Goal: Task Accomplishment & Management: Manage account settings

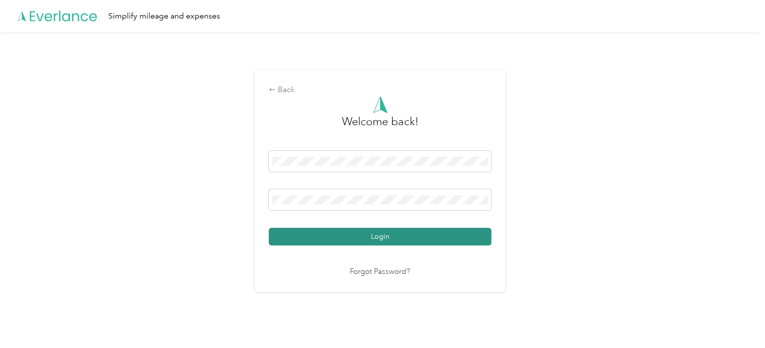
click at [321, 239] on button "Login" at bounding box center [380, 237] width 223 height 18
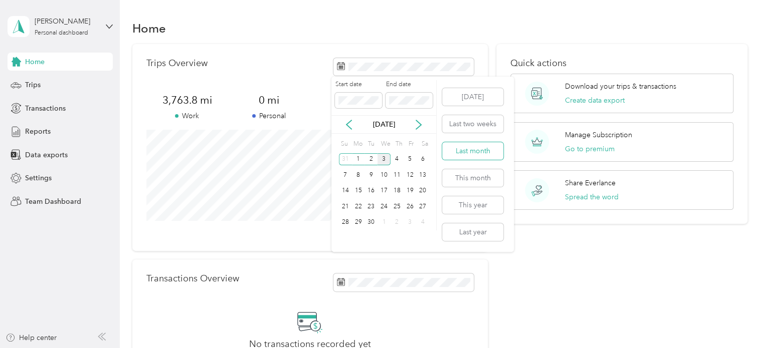
click at [477, 154] on button "Last month" at bounding box center [472, 151] width 61 height 18
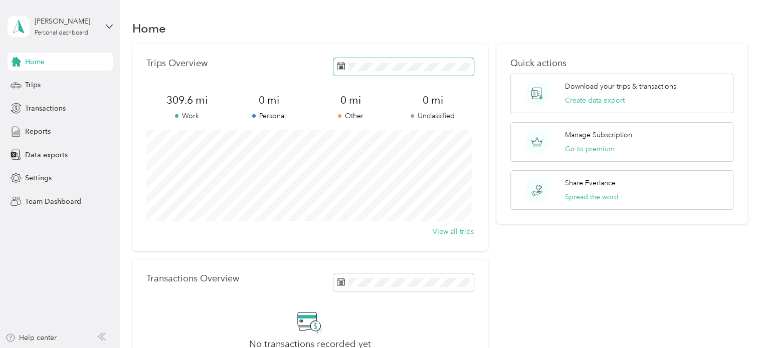
click at [342, 67] on rect at bounding box center [342, 67] width 1 height 1
click at [338, 69] on rect at bounding box center [338, 68] width 1 height 1
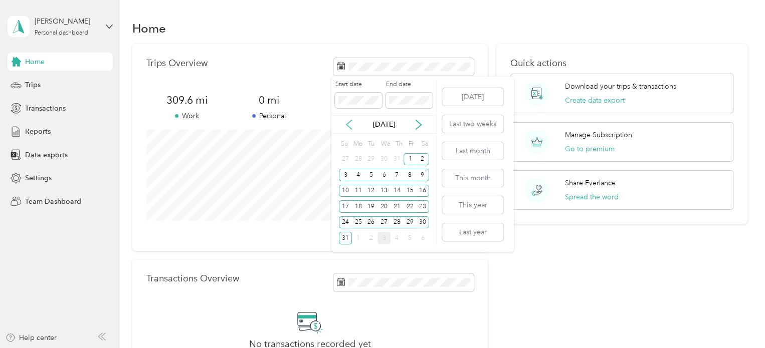
click at [348, 122] on icon at bounding box center [349, 125] width 10 height 10
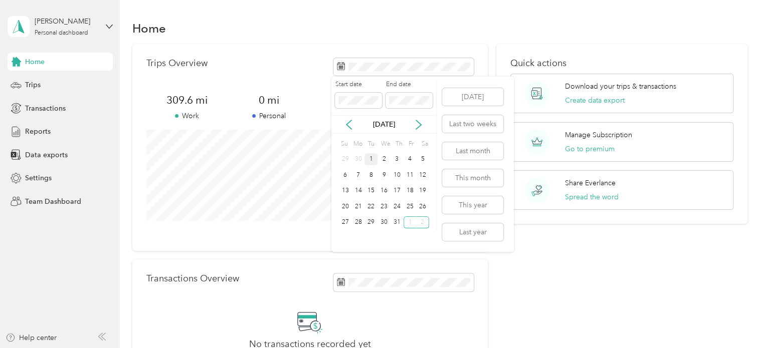
click at [372, 160] on div "1" at bounding box center [371, 159] width 13 height 13
click at [398, 222] on div "31" at bounding box center [397, 223] width 13 height 13
